Goal: Task Accomplishment & Management: Manage account settings

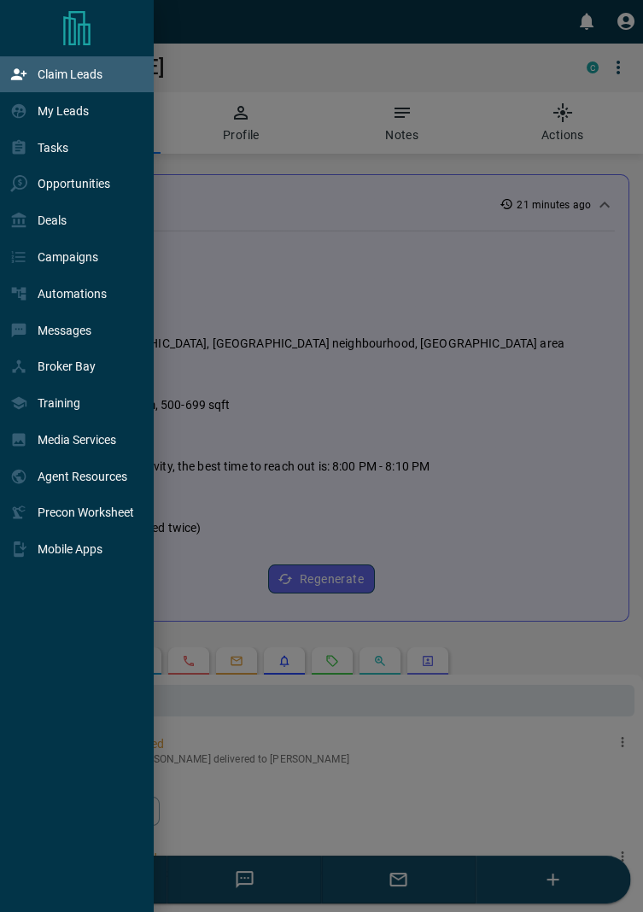
click at [55, 81] on p "Claim Leads" at bounding box center [70, 74] width 65 height 14
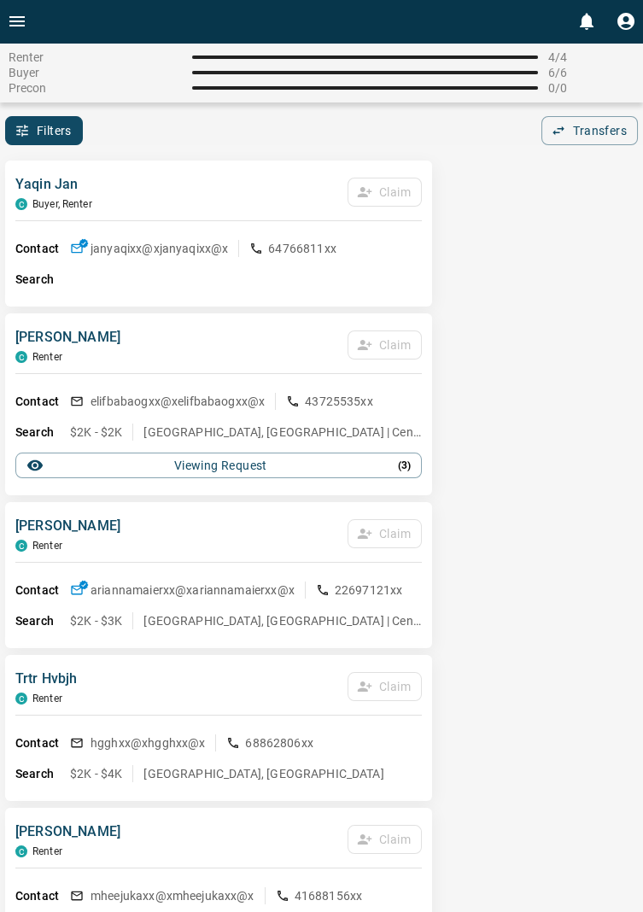
click at [11, 25] on icon "Open drawer" at bounding box center [16, 21] width 15 height 10
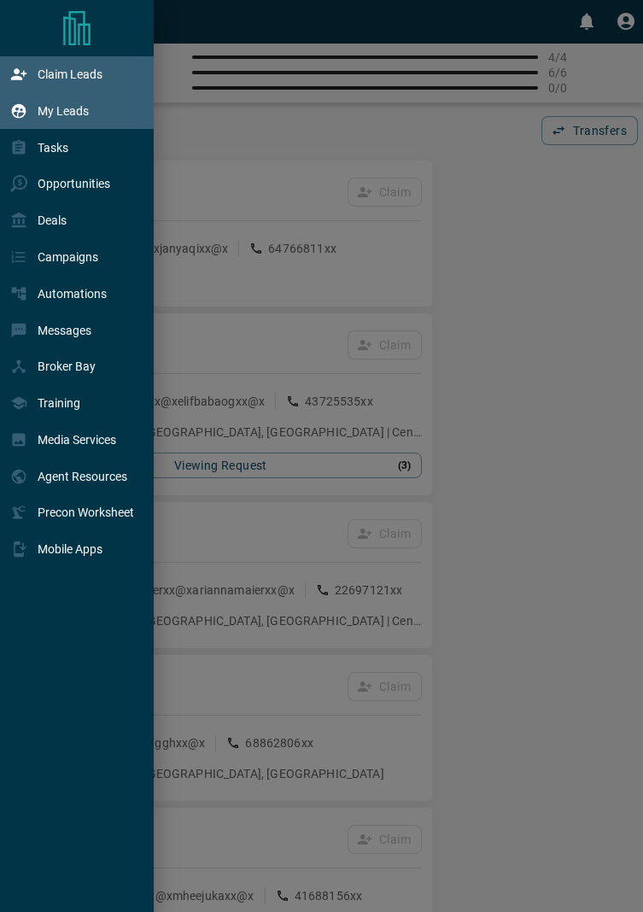
click at [81, 119] on div "My Leads" at bounding box center [49, 110] width 79 height 28
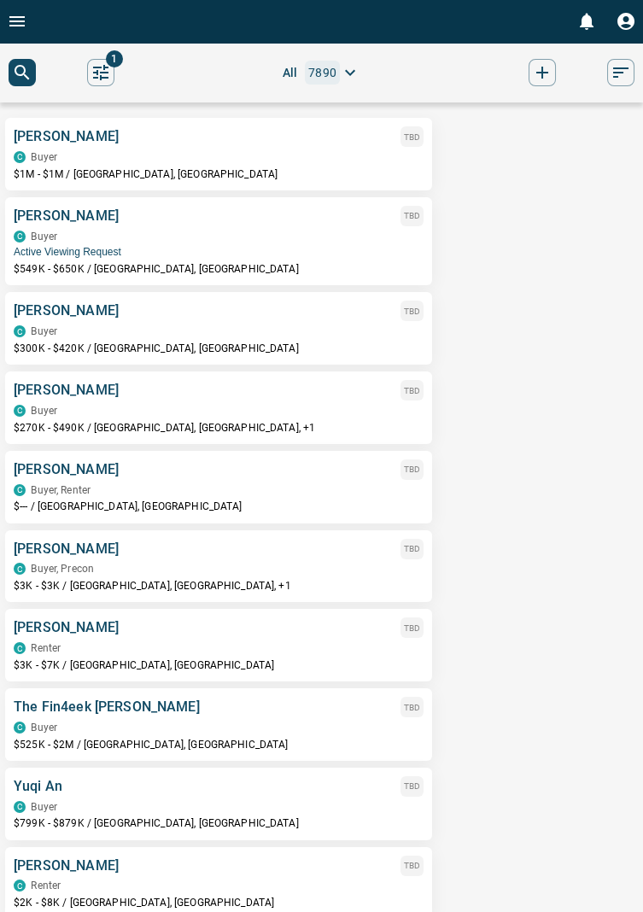
click at [57, 161] on div "C Buyer" at bounding box center [219, 157] width 410 height 12
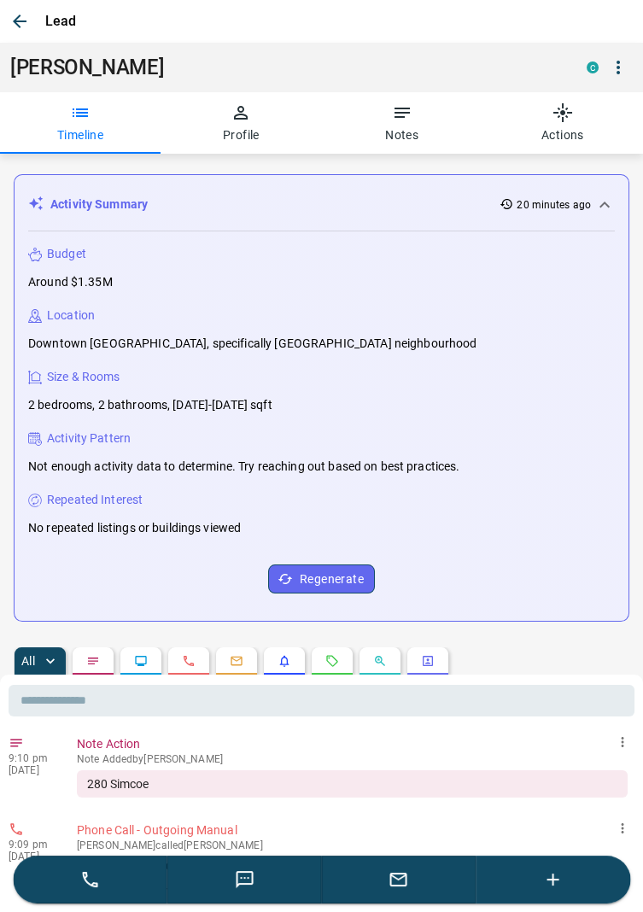
click at [410, 881] on button "button" at bounding box center [399, 880] width 155 height 48
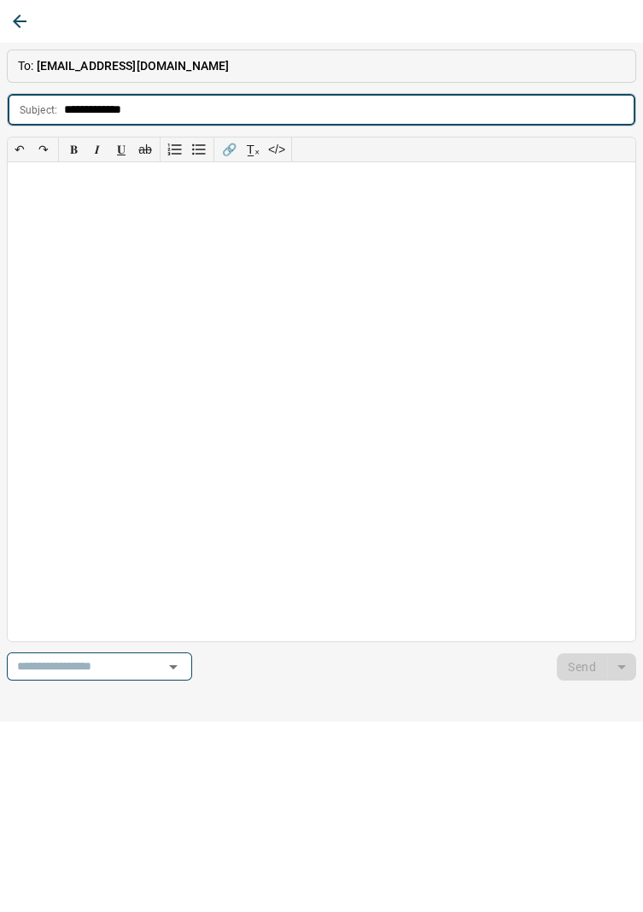
type input "**********"
click at [42, 195] on div at bounding box center [322, 401] width 628 height 479
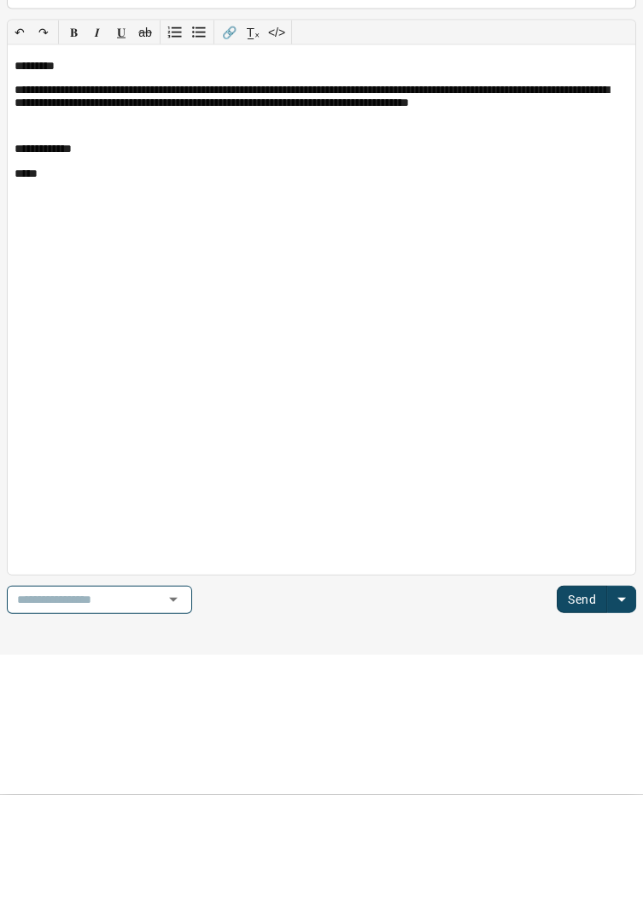
click at [588, 712] on button "Send" at bounding box center [582, 716] width 50 height 27
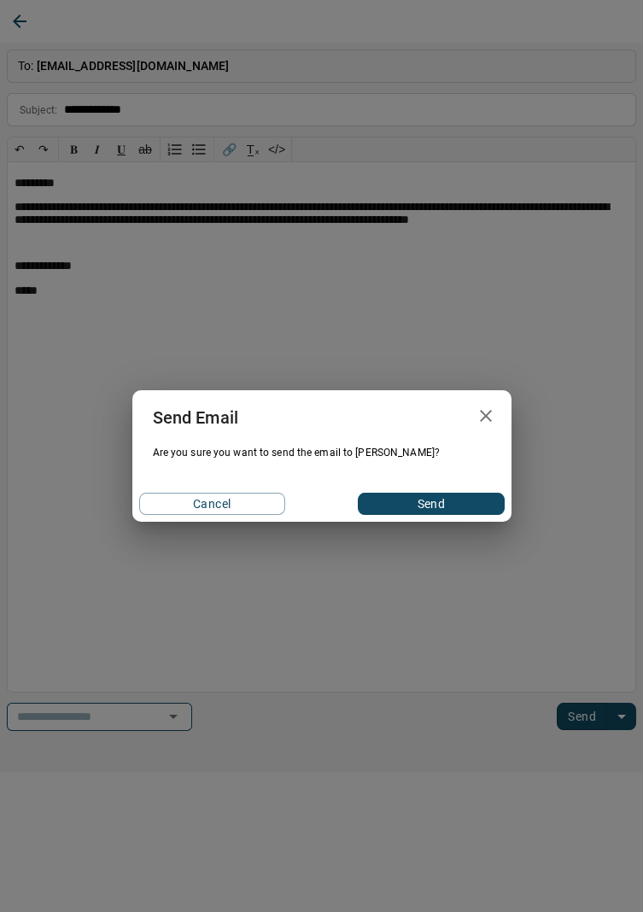
click at [447, 502] on button "Send" at bounding box center [431, 504] width 146 height 22
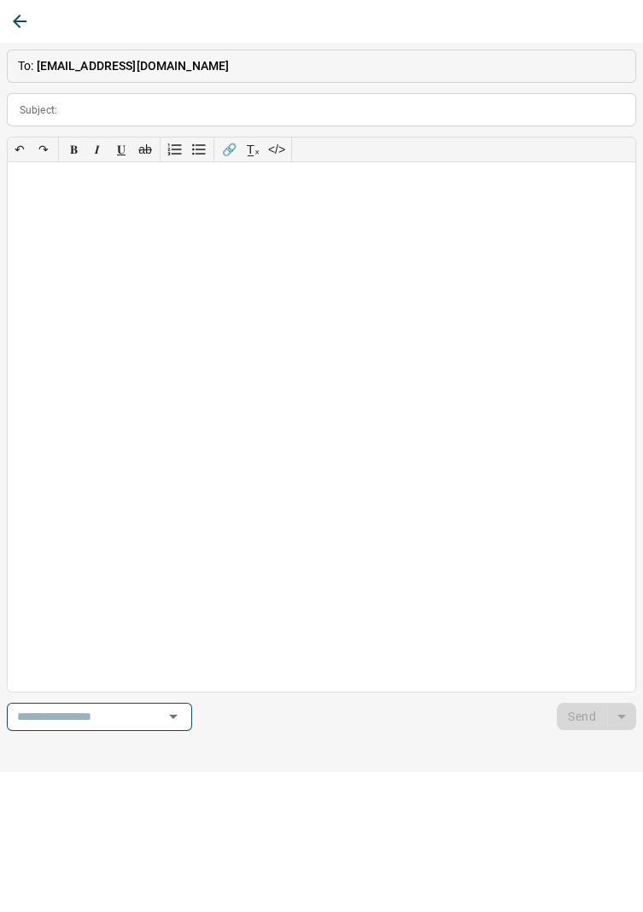
click at [18, 20] on icon "button" at bounding box center [20, 22] width 14 height 14
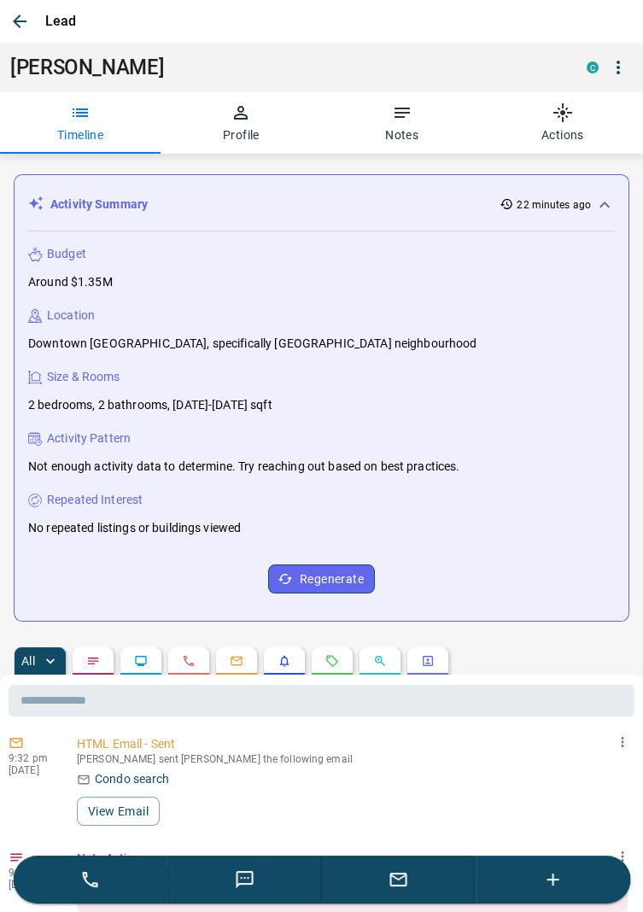
click at [552, 887] on icon "button" at bounding box center [553, 879] width 20 height 20
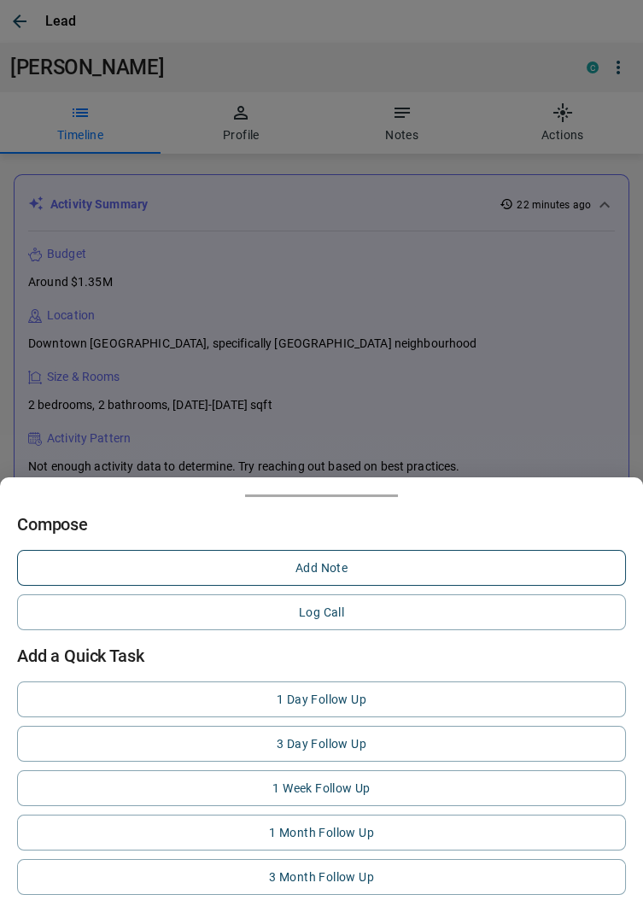
click at [336, 560] on button "Add Note" at bounding box center [321, 568] width 609 height 36
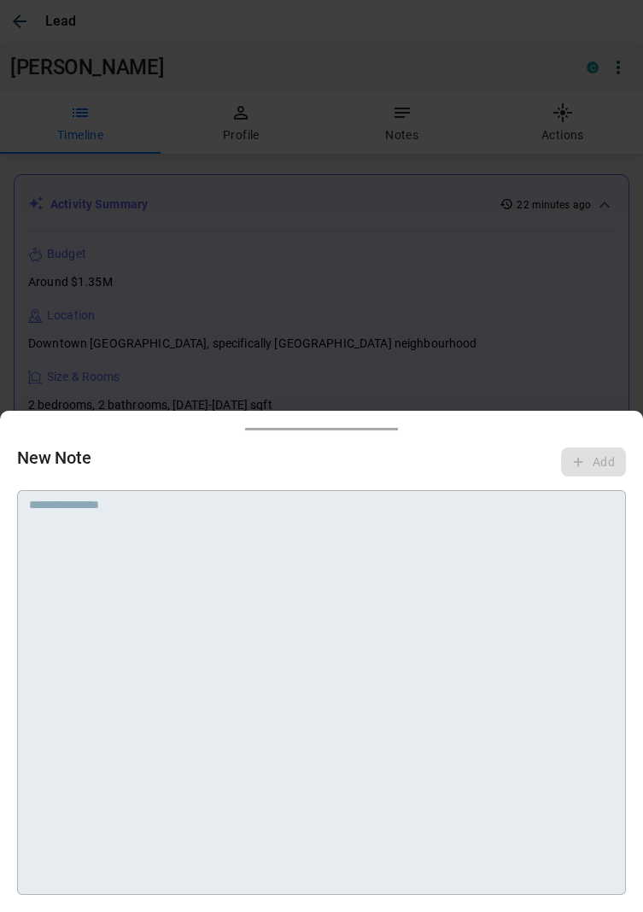
click at [204, 523] on textarea at bounding box center [321, 520] width 585 height 44
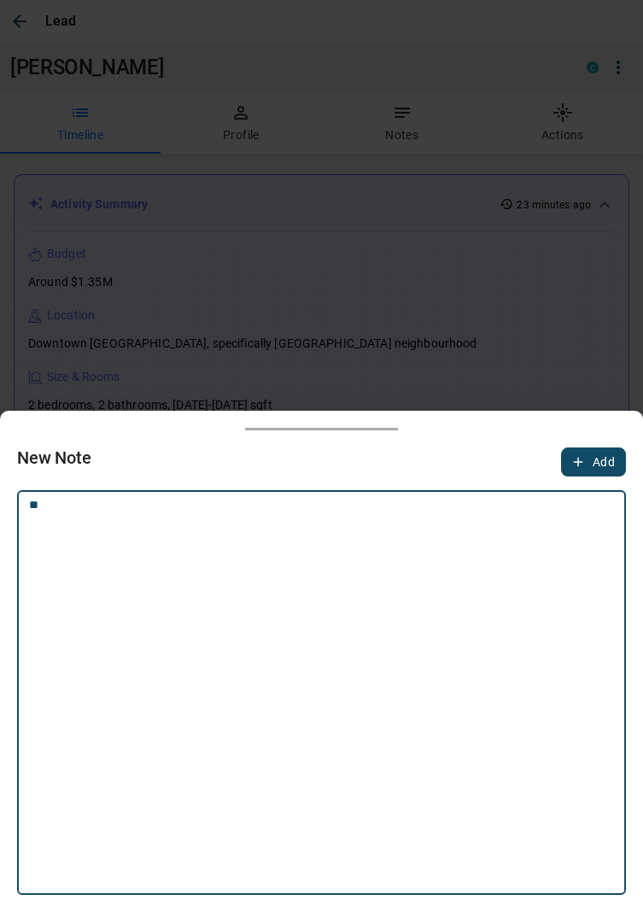
type textarea "*"
type textarea "**********"
click at [602, 471] on button "Add" at bounding box center [593, 461] width 65 height 29
